Goal: Task Accomplishment & Management: Manage account settings

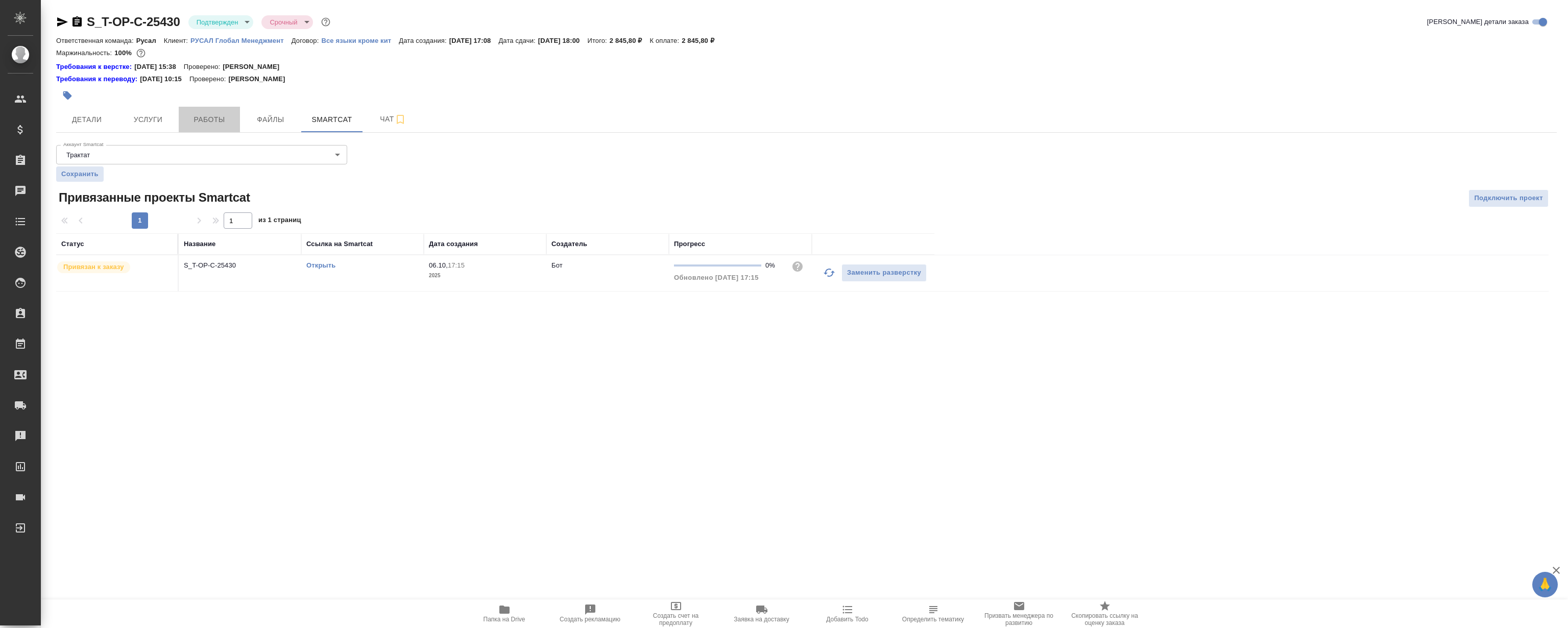
click at [192, 122] on span "Работы" at bounding box center [209, 119] width 49 height 13
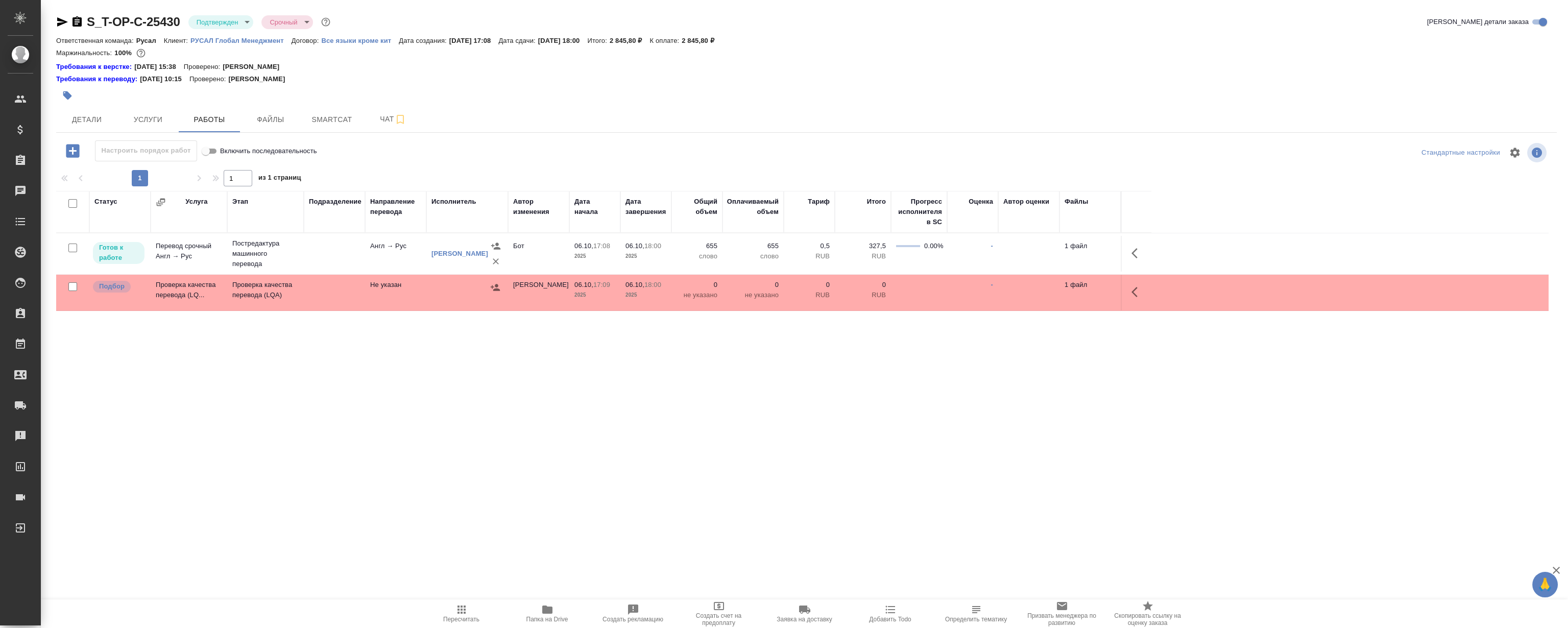
click at [1134, 257] on icon "button" at bounding box center [1137, 253] width 13 height 13
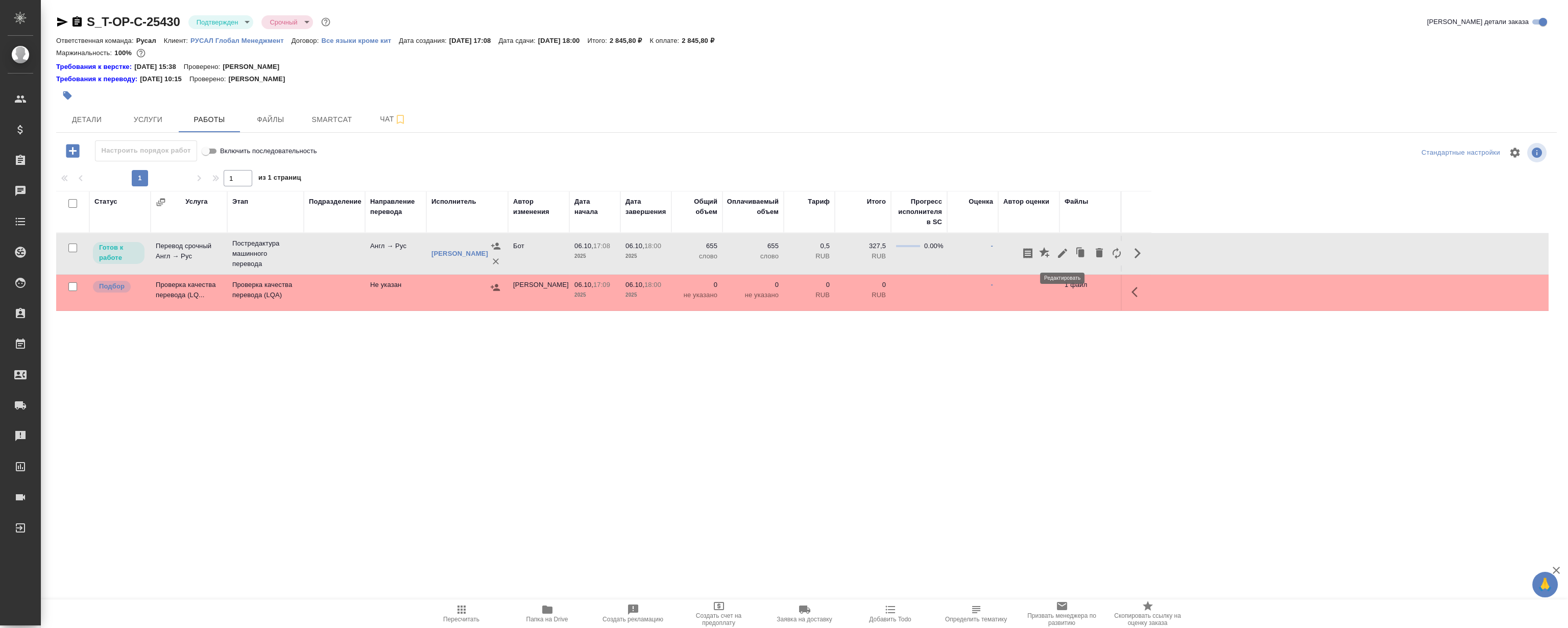
click at [1062, 249] on icon "button" at bounding box center [1062, 253] width 13 height 13
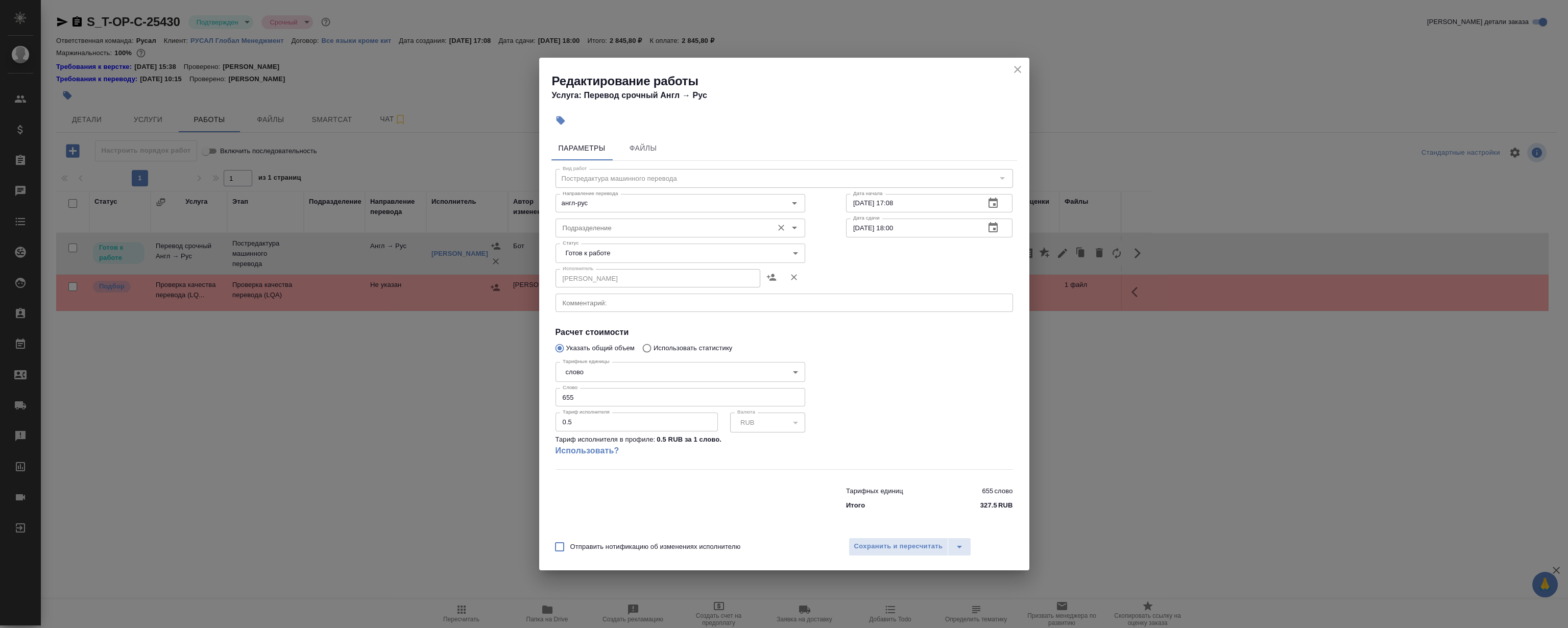
click at [626, 231] on input "Подразделение" at bounding box center [663, 227] width 209 height 13
drag, startPoint x: 613, startPoint y: 231, endPoint x: 183, endPoint y: 204, distance: 430.8
click at [197, 204] on div "Редактирование работы Услуга: Перевод срочный Англ → Рус Параметры Файлы Вид ра…" at bounding box center [784, 314] width 1568 height 628
click at [592, 254] on li "LocQA" at bounding box center [680, 251] width 250 height 18
type input "LocQA"
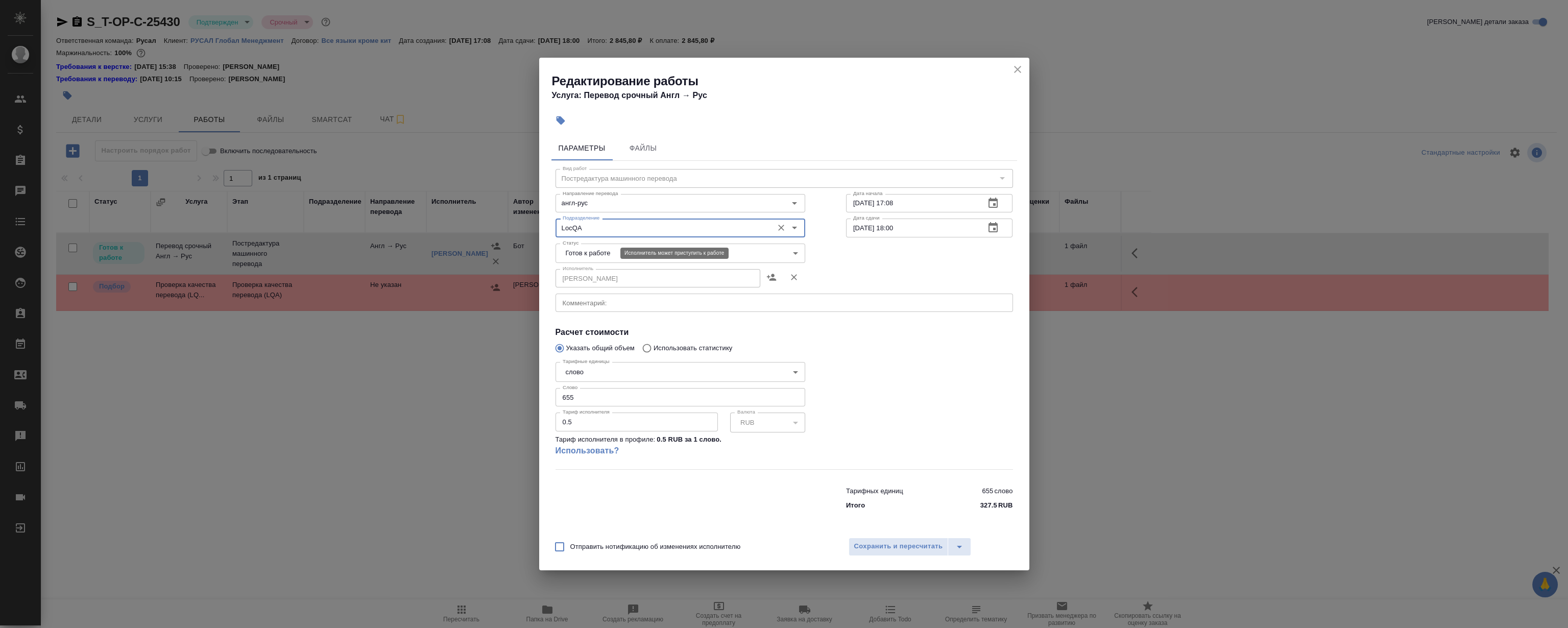
click at [591, 255] on body "🙏 .cls-1 fill:#fff; AWATERA Magerramov Ruslan Клиенты Спецификации Заказы 0 Чат…" at bounding box center [784, 314] width 1568 height 628
click at [590, 309] on li "Сдан" at bounding box center [680, 306] width 250 height 17
type input "closed"
click at [1013, 70] on icon "close" at bounding box center [1017, 69] width 13 height 13
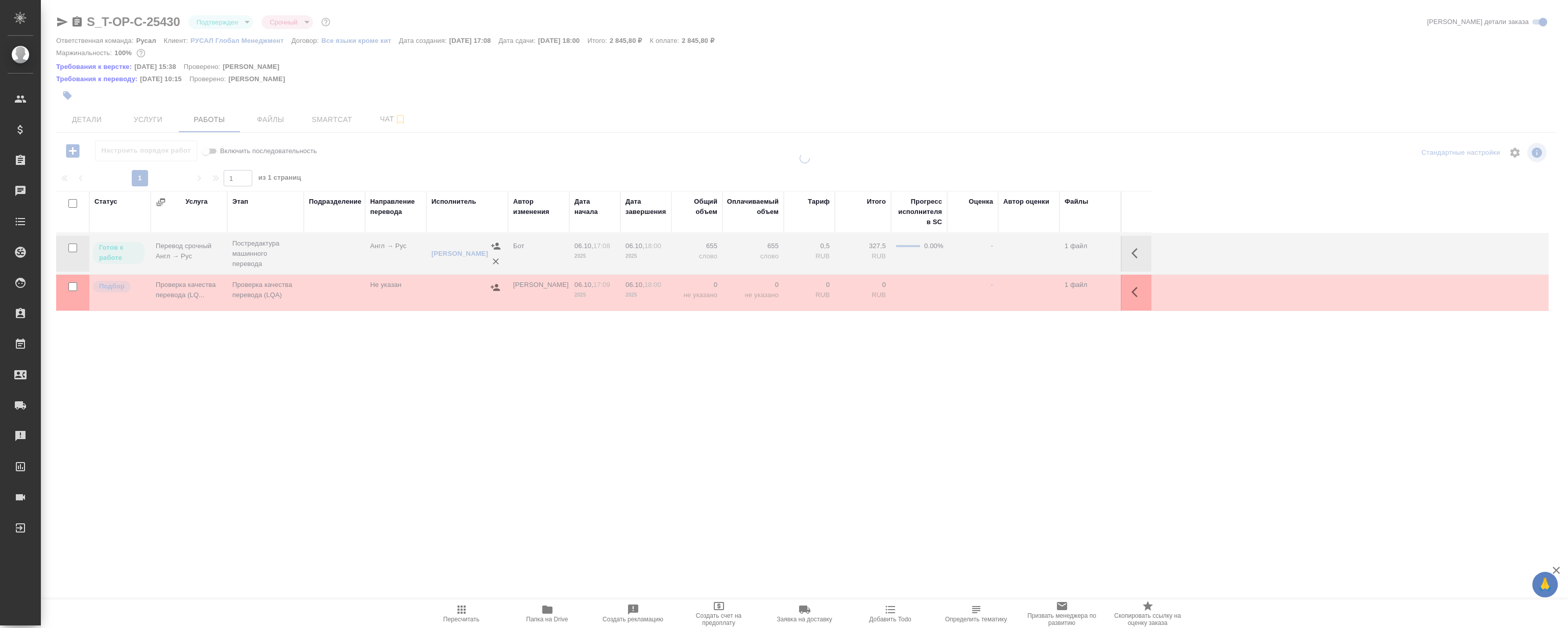
type input "inProgress"
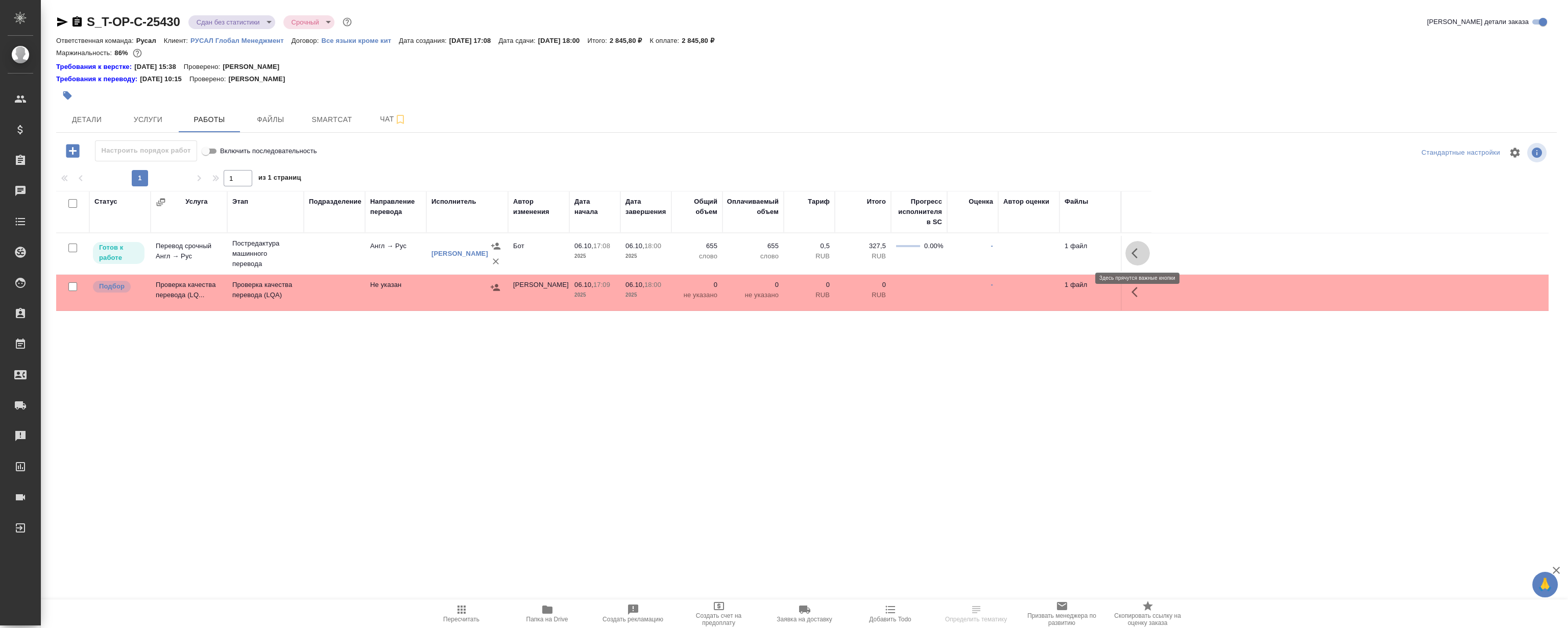
click at [1139, 258] on icon "button" at bounding box center [1137, 253] width 13 height 13
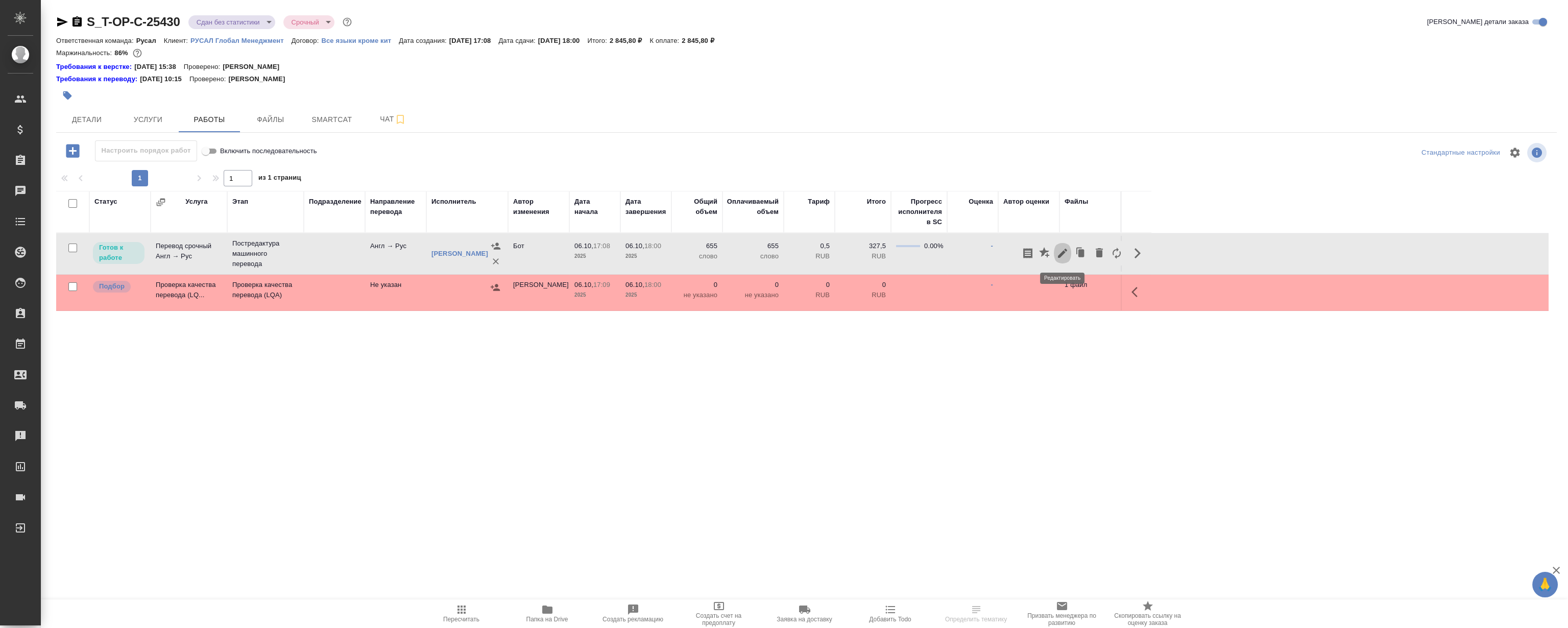
click at [1064, 261] on button "button" at bounding box center [1062, 253] width 17 height 24
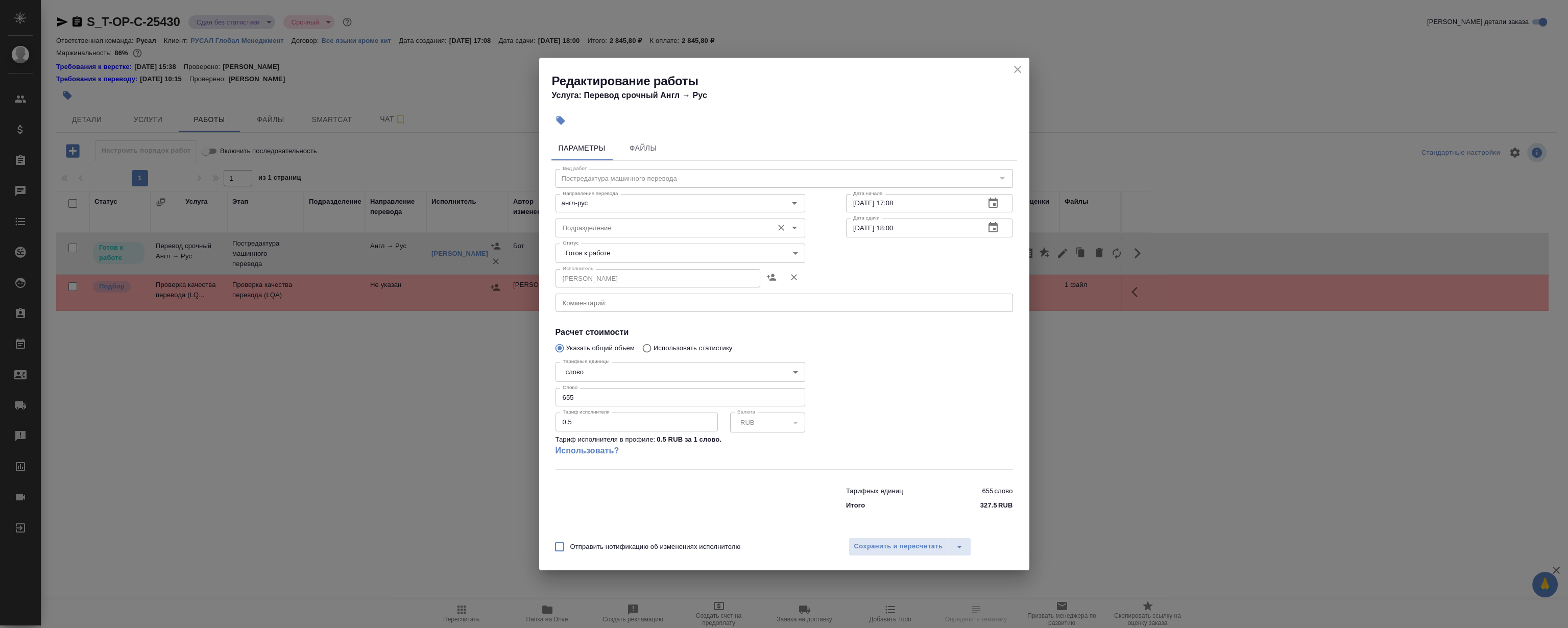
click at [618, 231] on input "Подразделение" at bounding box center [663, 227] width 209 height 13
click at [607, 253] on li "LocQA" at bounding box center [680, 251] width 250 height 18
type input "LocQA"
click at [601, 258] on body "🙏 .cls-1 fill:#fff; AWATERA [PERSON_NAME] Клиенты Спецификации Заказы 0 Чаты To…" at bounding box center [784, 314] width 1568 height 628
click at [609, 298] on li "Сдан" at bounding box center [680, 306] width 250 height 17
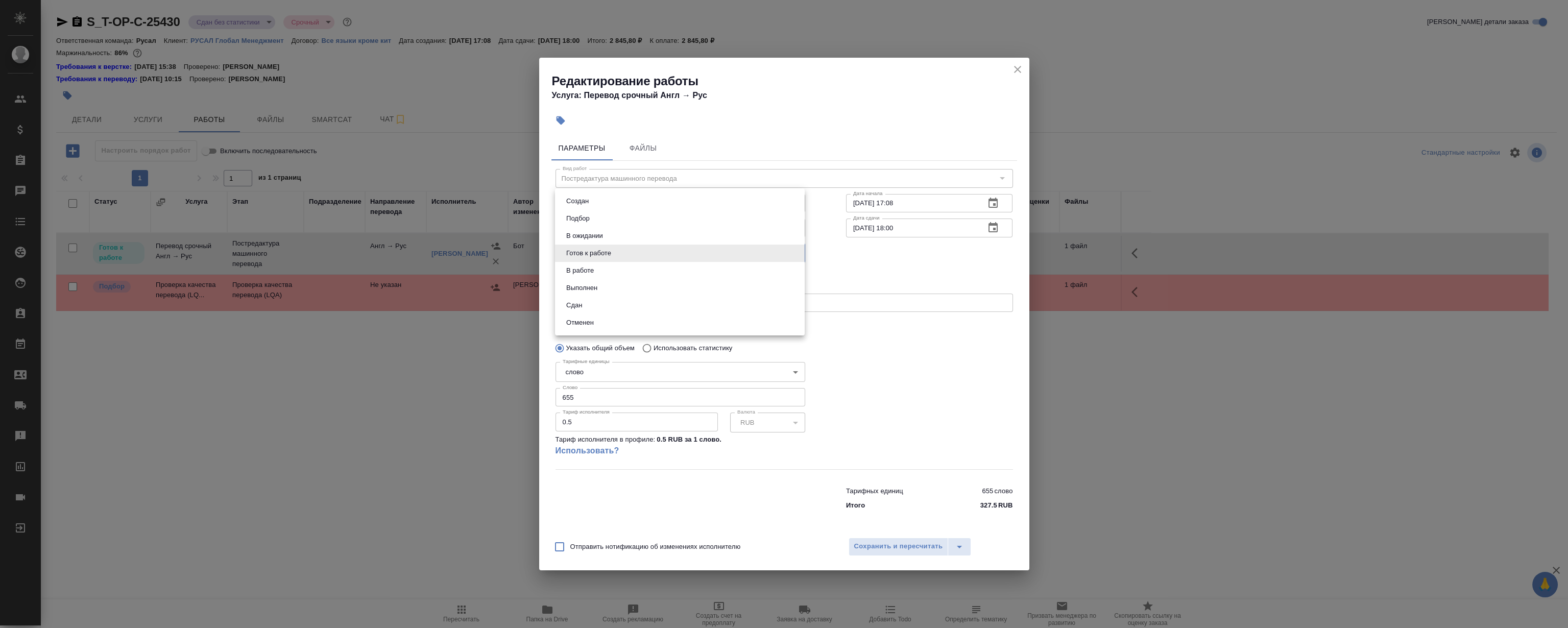
type input "closed"
click at [899, 539] on button "Сохранить и пересчитать" at bounding box center [898, 547] width 100 height 18
